Goal: Task Accomplishment & Management: Complete application form

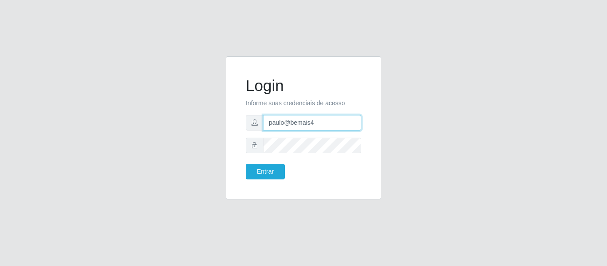
click at [298, 128] on input "paulo@bemais4" at bounding box center [312, 123] width 98 height 16
drag, startPoint x: 317, startPoint y: 125, endPoint x: 238, endPoint y: 129, distance: 78.8
click at [239, 129] on div "Login Informe suas credenciais de acesso paulo@bemais4 Entrar" at bounding box center [303, 128] width 133 height 121
type input "juliomarques@empresateste"
click at [246, 164] on button "Entrar" at bounding box center [265, 172] width 39 height 16
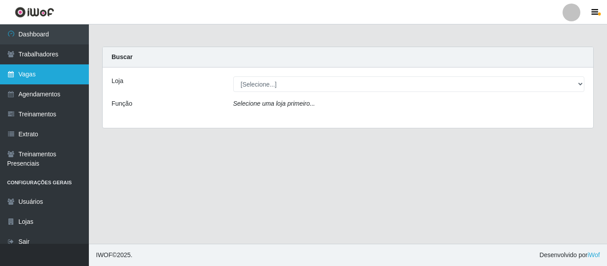
click at [38, 72] on link "Vagas" at bounding box center [44, 74] width 89 height 20
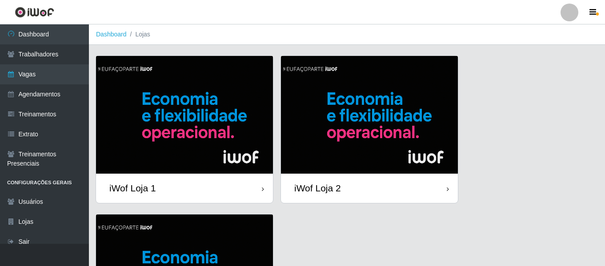
click at [207, 87] on img at bounding box center [184, 115] width 177 height 118
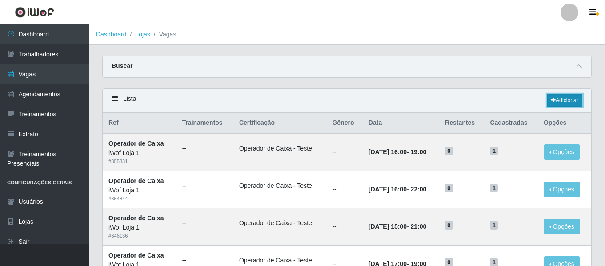
click at [567, 102] on link "Adicionar" at bounding box center [564, 100] width 35 height 12
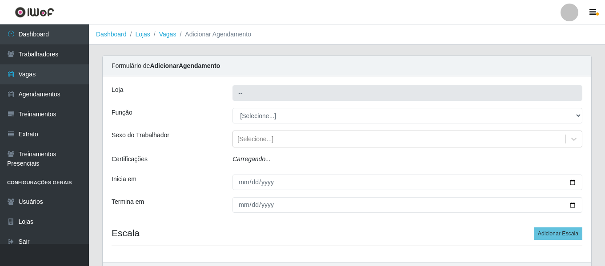
type input "iWof Loja 1"
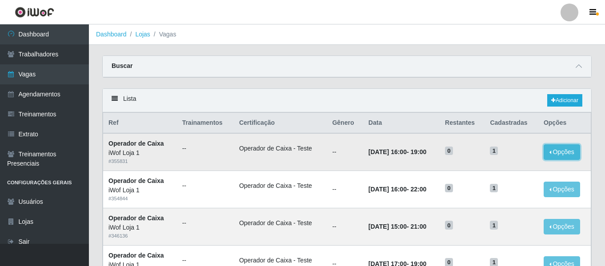
click at [574, 149] on button "Opções" at bounding box center [562, 153] width 36 height 16
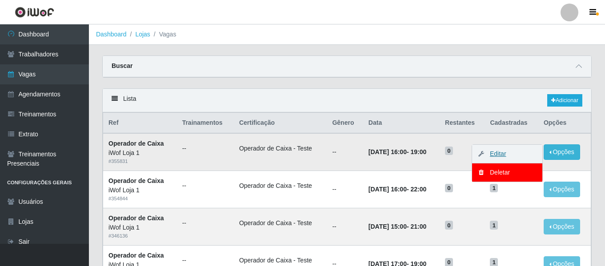
click at [497, 156] on link "Editar" at bounding box center [493, 153] width 25 height 7
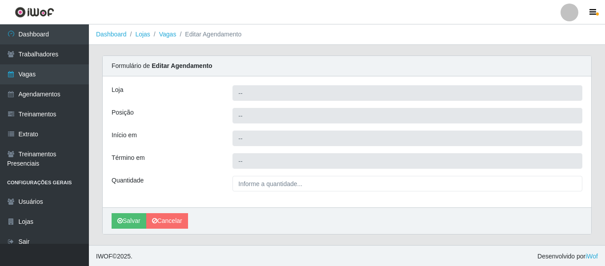
type input "iWof Loja 1"
type input "Operador de Caixa"
type input "[DATE] 16:00:00"
type input "[DATE] 19:00:00"
type input "1__"
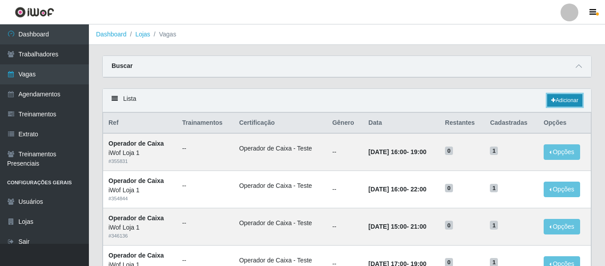
click at [566, 99] on link "Adicionar" at bounding box center [564, 100] width 35 height 12
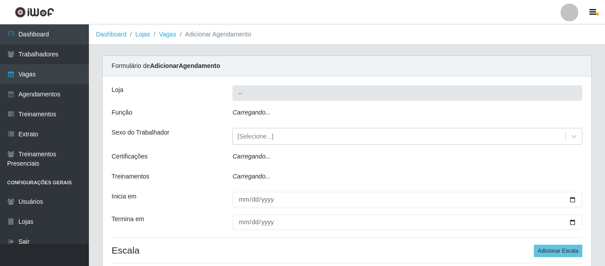
type input "iWof Loja 1"
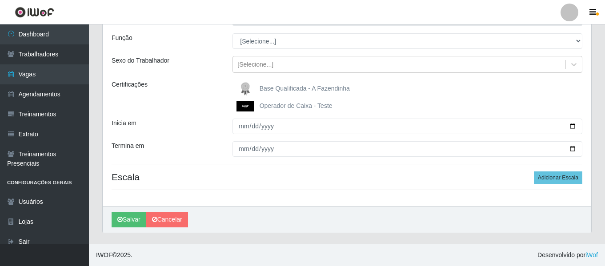
click at [245, 105] on img at bounding box center [247, 106] width 21 height 10
click at [0, 0] on input "Operador de Caixa - Teste" at bounding box center [0, 0] width 0 height 0
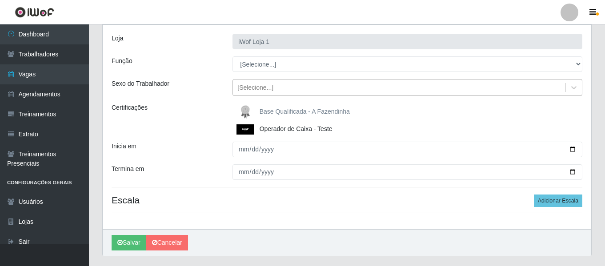
scroll to position [31, 0]
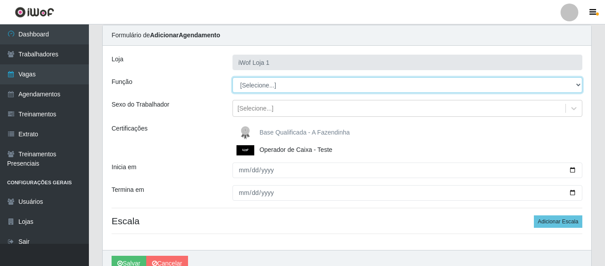
click at [251, 89] on select "[Selecione...] Auxiliar de entrega Auxiliar de entrega + Operador de Caixa Test…" at bounding box center [408, 85] width 350 height 16
click at [259, 87] on select "[Selecione...] Auxiliar de entrega Auxiliar de entrega + Operador de Caixa Test…" at bounding box center [408, 85] width 350 height 16
select select "141"
click at [233, 77] on select "[Selecione...] Auxiliar de entrega Auxiliar de entrega + Operador de Caixa Test…" at bounding box center [408, 85] width 350 height 16
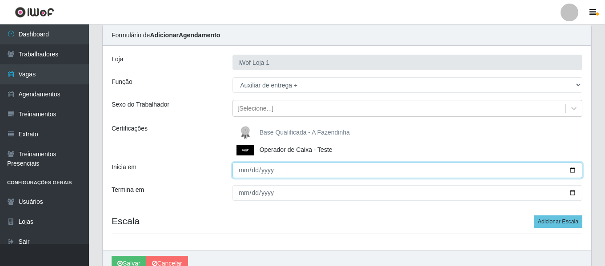
click at [264, 169] on input "Inicia em" at bounding box center [408, 171] width 350 height 16
click at [239, 173] on input "Inicia em" at bounding box center [408, 171] width 350 height 16
type input "[DATE]"
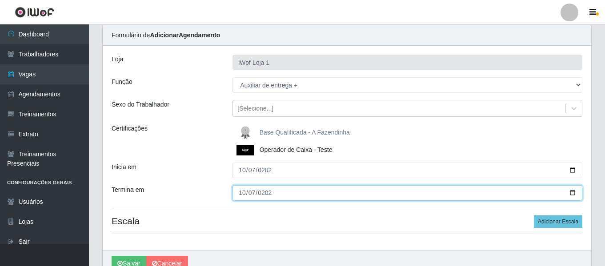
type input "[DATE]"
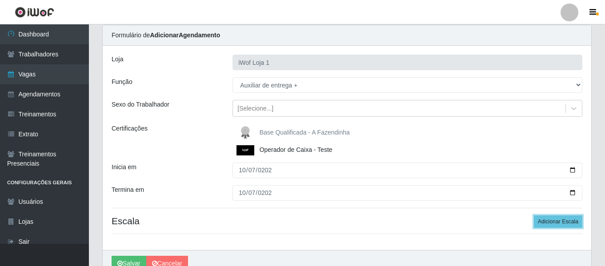
click at [534, 216] on button "Adicionar Escala" at bounding box center [558, 222] width 48 height 12
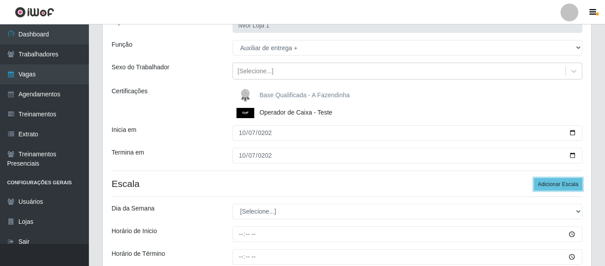
scroll to position [120, 0]
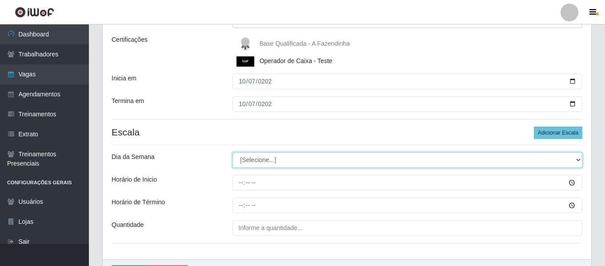
click at [249, 161] on select "[Selecione...] Segunda Terça Quarta Quinta Sexta Sábado Domingo" at bounding box center [408, 161] width 350 height 16
select select "2"
click at [233, 153] on select "[Selecione...] Segunda Terça Quarta Quinta Sexta Sábado Domingo" at bounding box center [408, 161] width 350 height 16
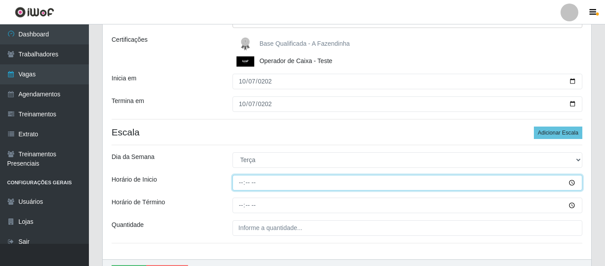
click at [241, 183] on input "Horário de Inicio" at bounding box center [408, 183] width 350 height 16
type input "03:00"
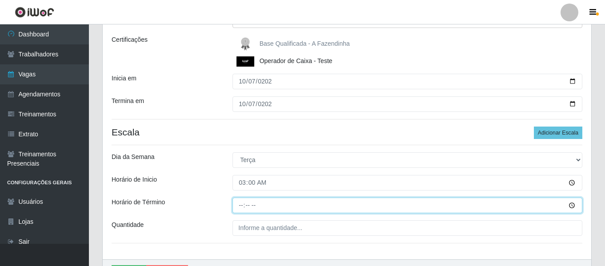
type input "04:00"
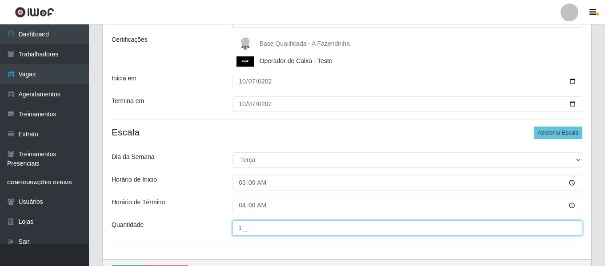
type input "1__"
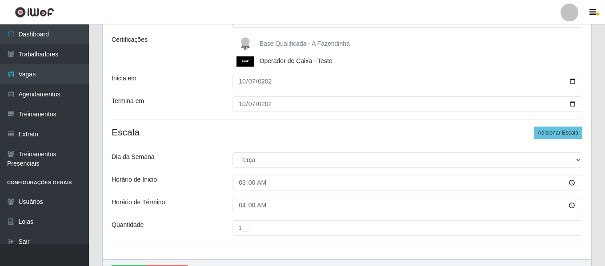
click at [204, 113] on div "Loja iWof Loja 1 Função [Selecione...] Auxiliar de entrega Auxiliar de entrega …" at bounding box center [347, 108] width 489 height 303
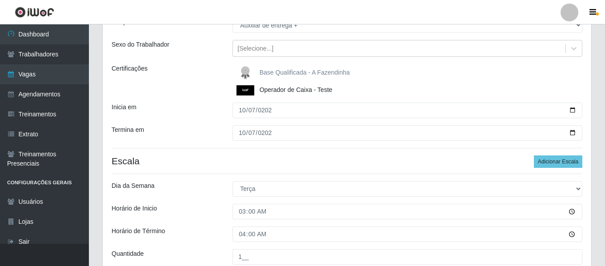
scroll to position [0, 0]
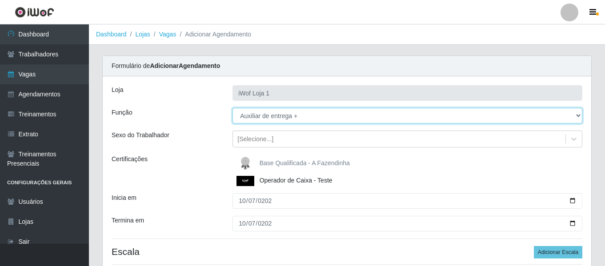
click at [265, 113] on select "[Selecione...] Auxiliar de entrega Auxiliar de entrega + Operador de Caixa Test…" at bounding box center [408, 116] width 350 height 16
select select "22"
click at [233, 108] on select "[Selecione...] Auxiliar de entrega Auxiliar de entrega + Operador de Caixa Test…" at bounding box center [408, 116] width 350 height 16
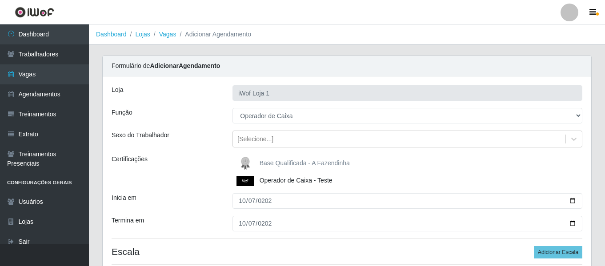
click at [213, 161] on div "Certificações" at bounding box center [165, 171] width 121 height 32
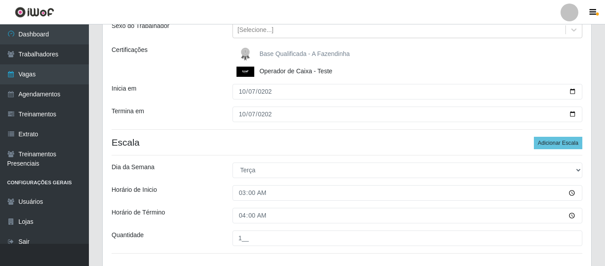
scroll to position [173, 0]
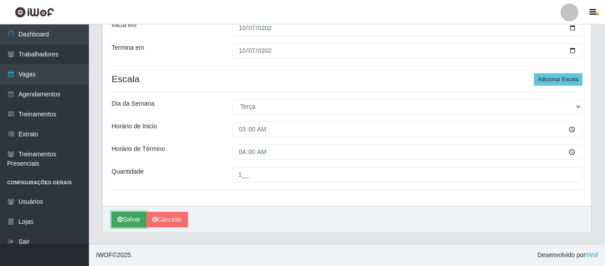
click at [123, 221] on button "Salvar" at bounding box center [129, 220] width 35 height 16
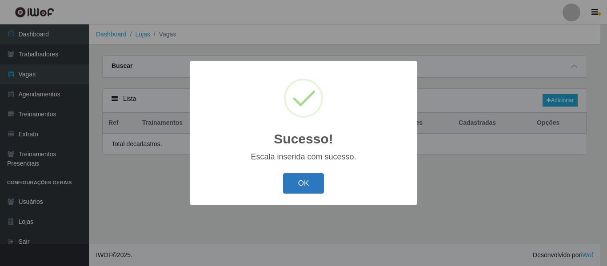
click at [316, 174] on button "OK" at bounding box center [303, 183] width 41 height 21
